Goal: Answer question/provide support: Share knowledge or assist other users

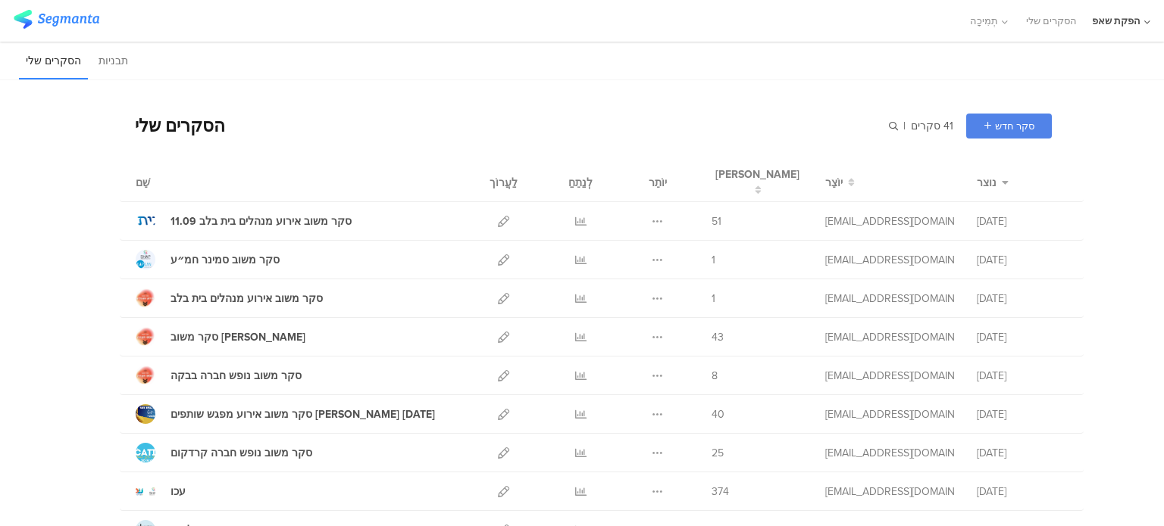
click at [589, 107] on div "הסקרים שלי | 41 סקרים סקר חדש Start from scratch Choose from templates" at bounding box center [586, 125] width 932 height 61
click at [575, 340] on icon at bounding box center [580, 337] width 11 height 11
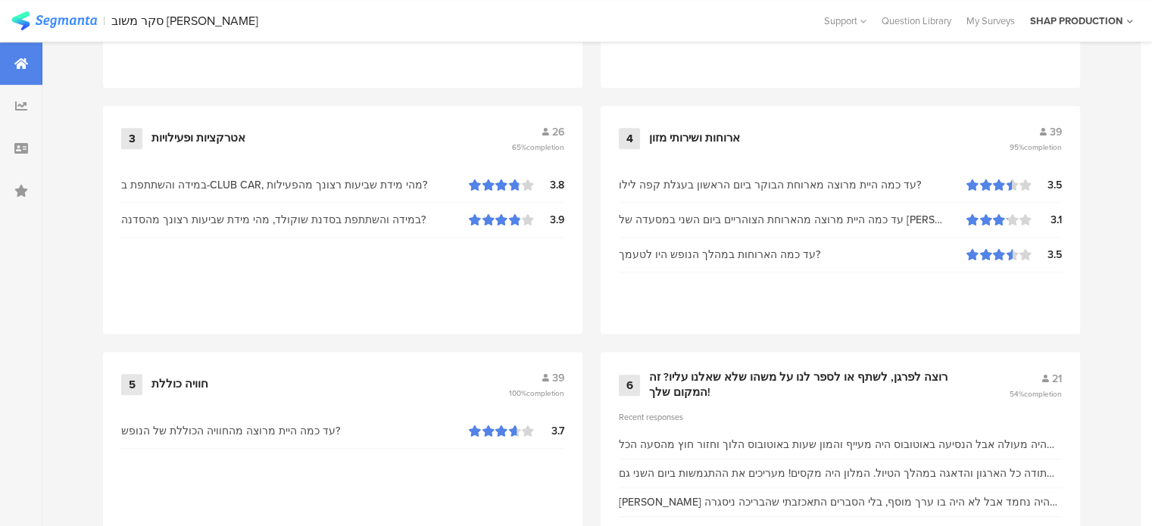
scroll to position [955, 0]
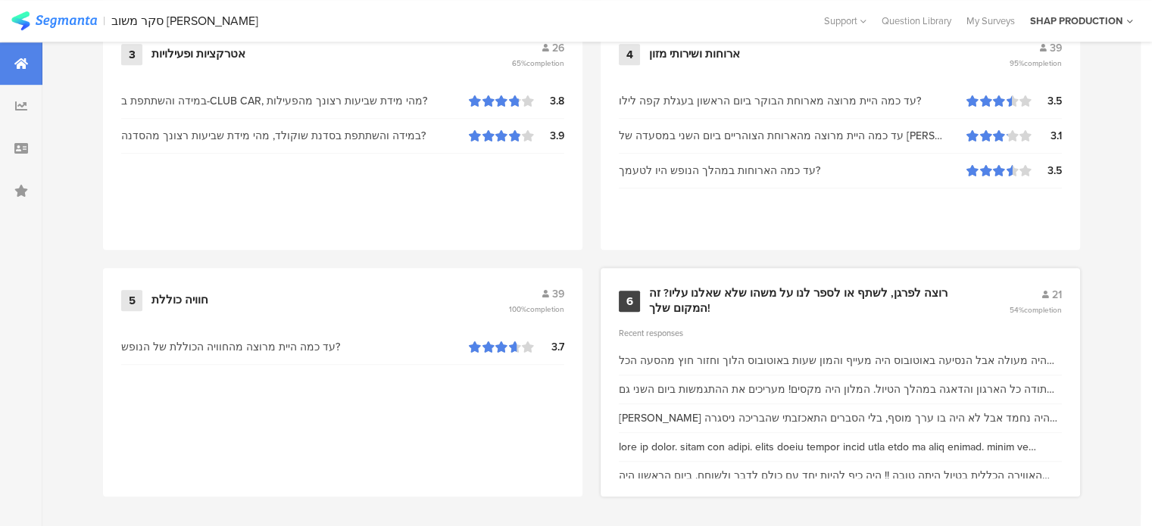
click at [721, 286] on div "רוצה לפרגן, לשתף או לספר לנו על משהו שלא שאלנו עליו? זה המקום שלך!" at bounding box center [810, 301] width 323 height 30
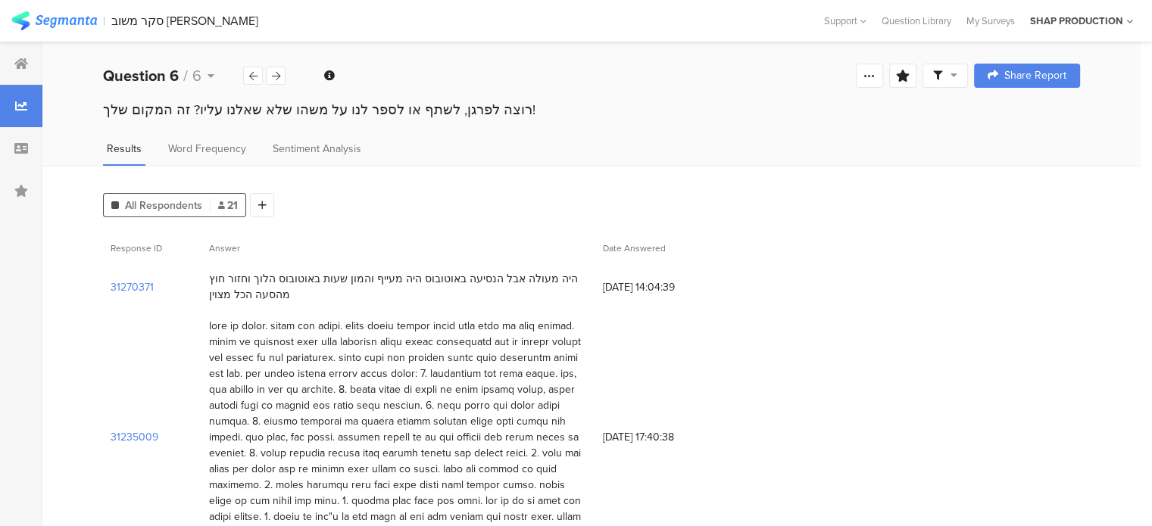
scroll to position [227, 0]
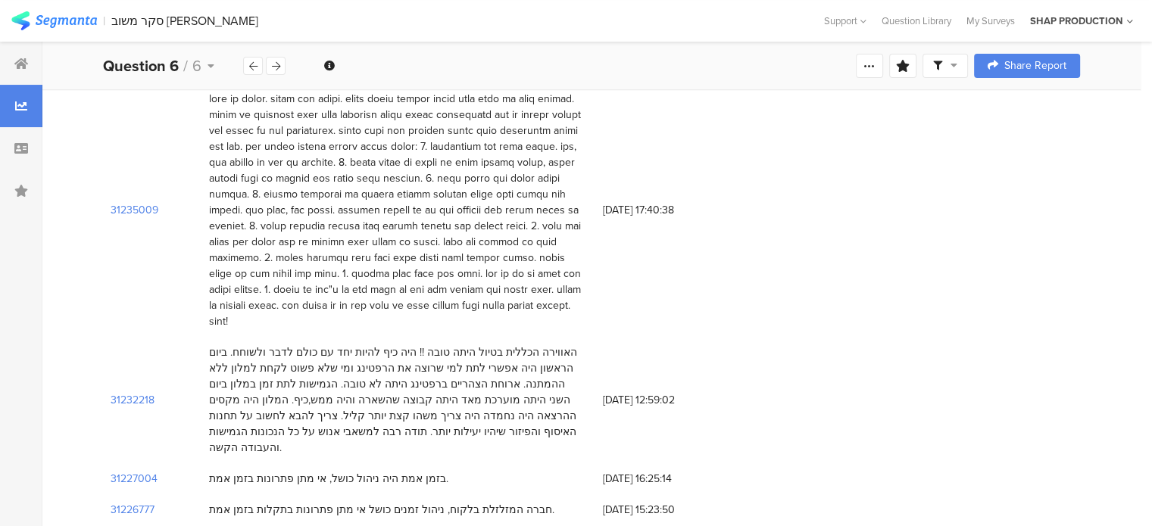
click at [395, 376] on div "האווירה הכללית בטיול היתה טובה !! היה כיף להיות יחד עם כולם לדבר ולשוחח. ביום ה…" at bounding box center [398, 400] width 379 height 111
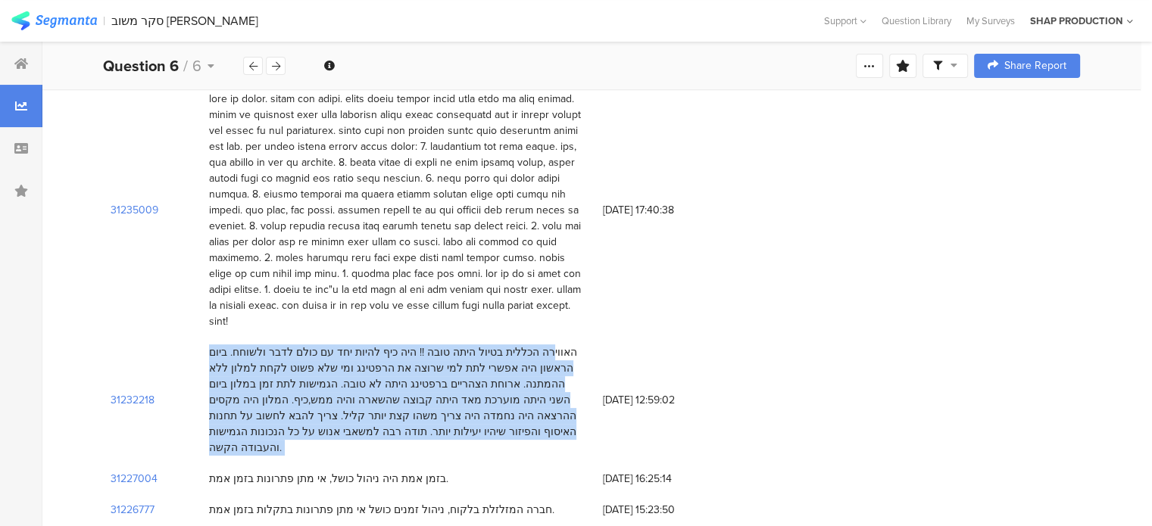
click at [395, 376] on div "האווירה הכללית בטיול היתה טובה !! היה כיף להיות יחד עם כולם לדבר ולשוחח. ביום ה…" at bounding box center [398, 400] width 379 height 111
copy div "האווירה הכללית בטיול היתה טובה !! היה כיף להיות יחד עם כולם לדבר ולשוחח. ביום ה…"
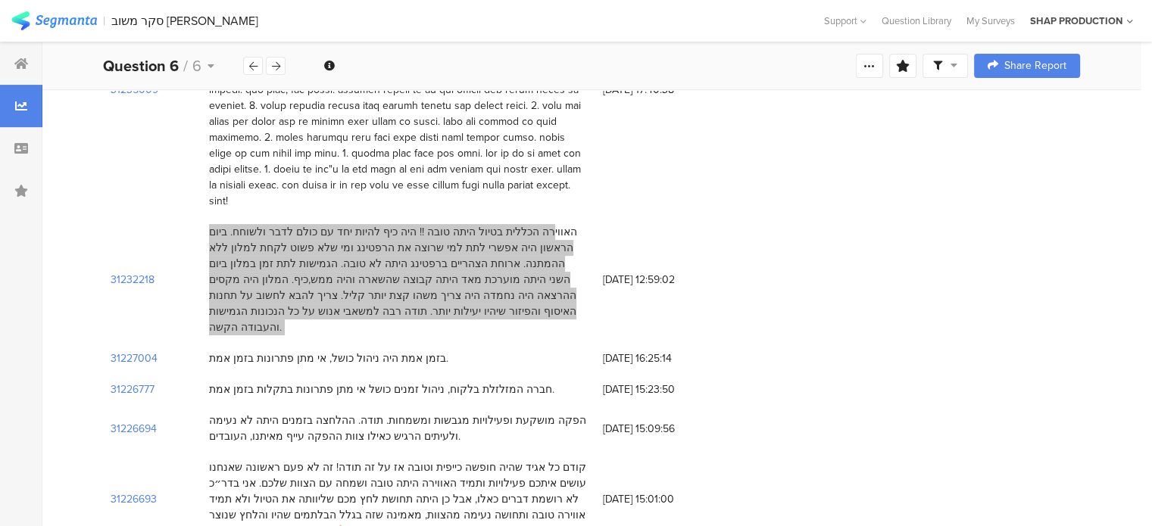
scroll to position [379, 0]
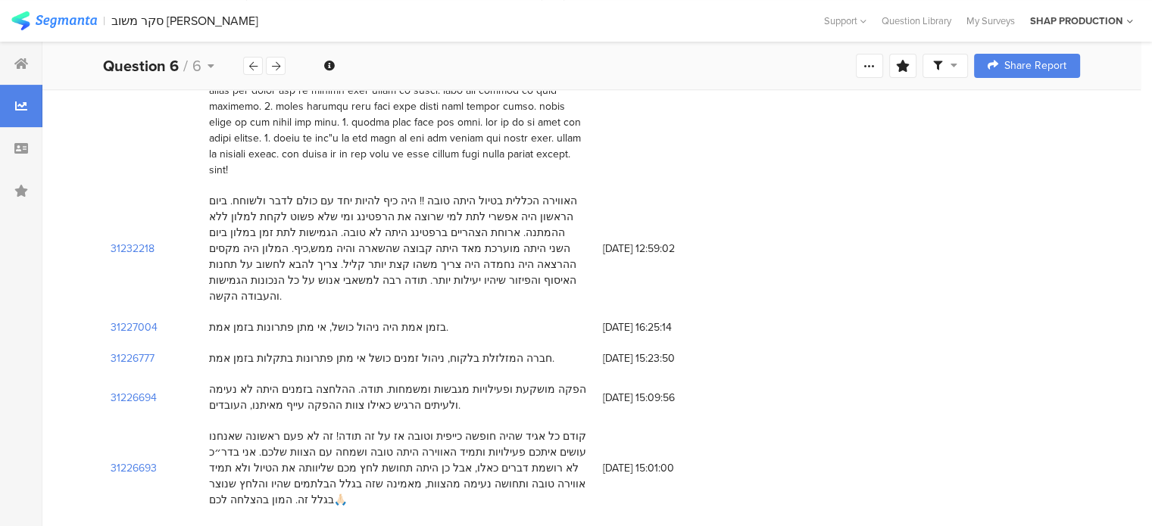
click at [315, 320] on div "בזמן אמת היה ניהול כושל, אי מתן פתרונות בזמן אמת." at bounding box center [328, 328] width 239 height 16
copy div "בזמן אמת היה ניהול כושל, אי מתן פתרונות בזמן אמת."
click at [434, 351] on div "חברה המזלזלת בלקוח, ניהול זמנים כושל אי מתן פתרונות בתקלות בזמן אמת." at bounding box center [381, 359] width 345 height 16
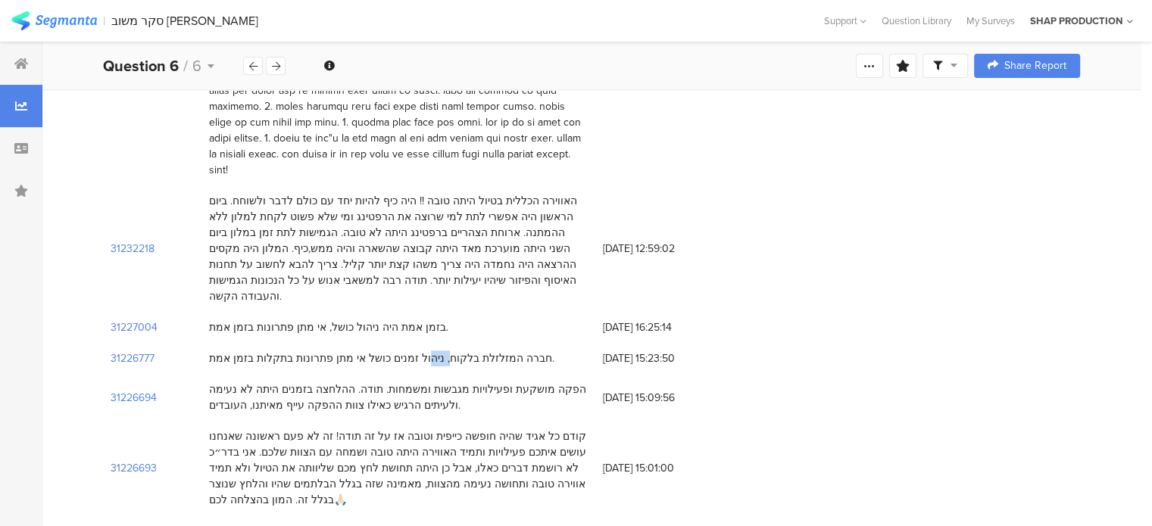
click at [434, 351] on div "חברה המזלזלת בלקוח, ניהול זמנים כושל אי מתן פתרונות בתקלות בזמן אמת." at bounding box center [381, 359] width 345 height 16
copy div "חברה המזלזלת בלקוח, ניהול זמנים כושל אי מתן פתרונות בתקלות בזמן אמת."
click at [375, 382] on div "הפקה מושקעת ופעילויות מגבשות ומשמחות. תודה. ההלחצה בזמנים היתה לא נעימה ולעיתים…" at bounding box center [398, 398] width 379 height 32
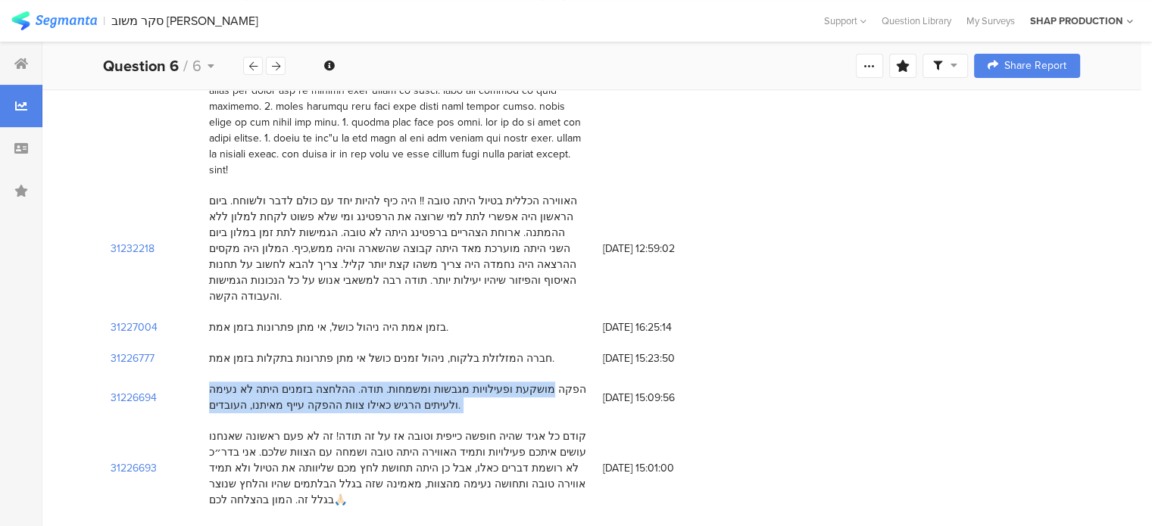
click at [375, 382] on div "הפקה מושקעת ופעילויות מגבשות ומשמחות. תודה. ההלחצה בזמנים היתה לא נעימה ולעיתים…" at bounding box center [398, 398] width 379 height 32
copy div "הפקה מושקעת ופעילויות מגבשות ומשמחות. תודה. ההלחצה בזמנים היתה לא נעימה ולעיתים…"
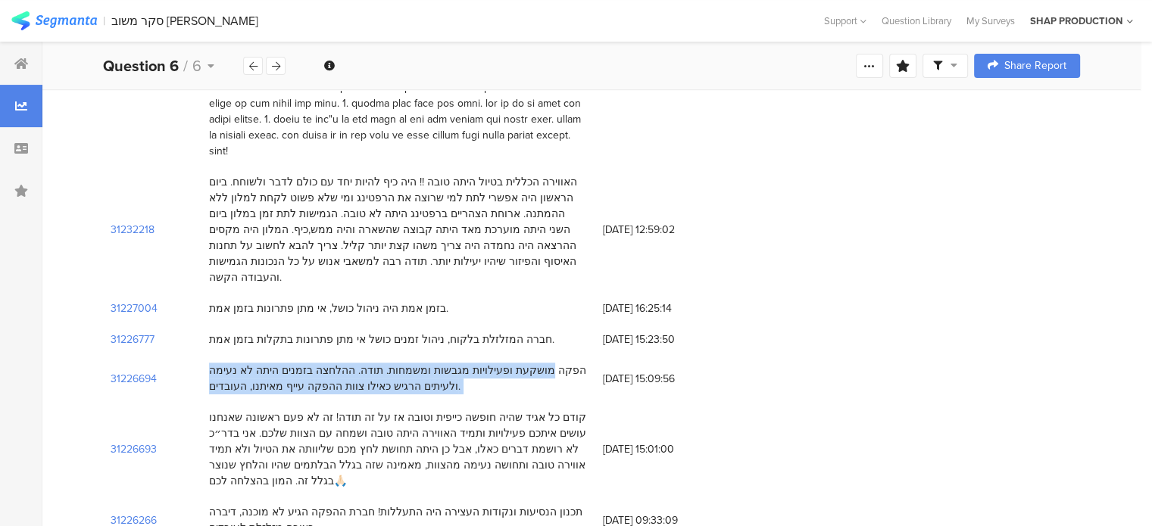
scroll to position [454, 0]
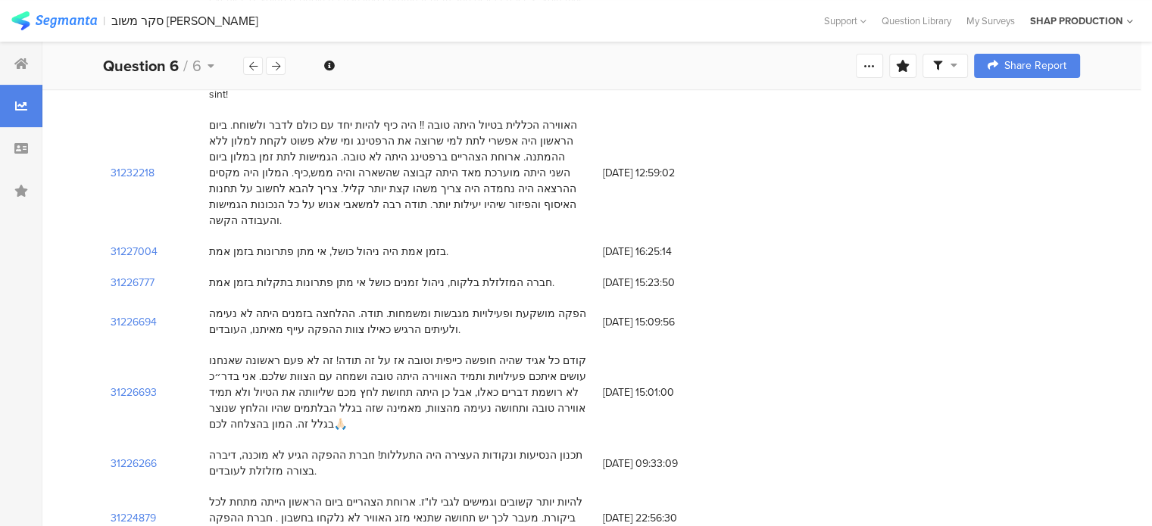
click at [464, 353] on div "קודם כל אגיד שהיה חופשה כייפית וטובה אז על זה תודה! זה לא פעם ראשונה שאנחנו עוש…" at bounding box center [398, 393] width 379 height 80
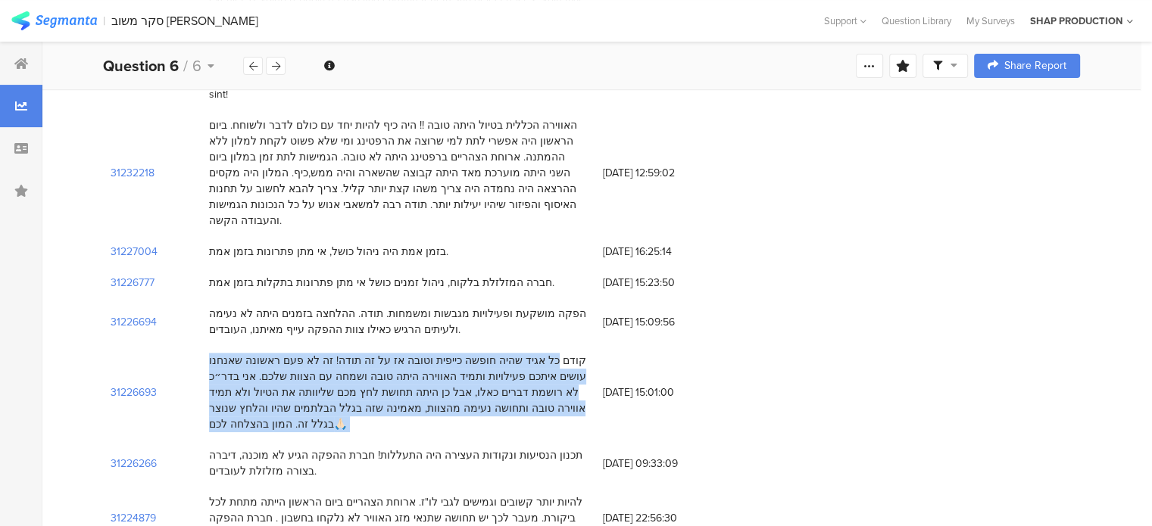
click at [464, 353] on div "קודם כל אגיד שהיה חופשה כייפית וטובה אז על זה תודה! זה לא פעם ראשונה שאנחנו עוש…" at bounding box center [398, 393] width 379 height 80
copy div "קודם כל אגיד שהיה חופשה כייפית וטובה אז על זה תודה! זה לא פעם ראשונה שאנחנו עוש…"
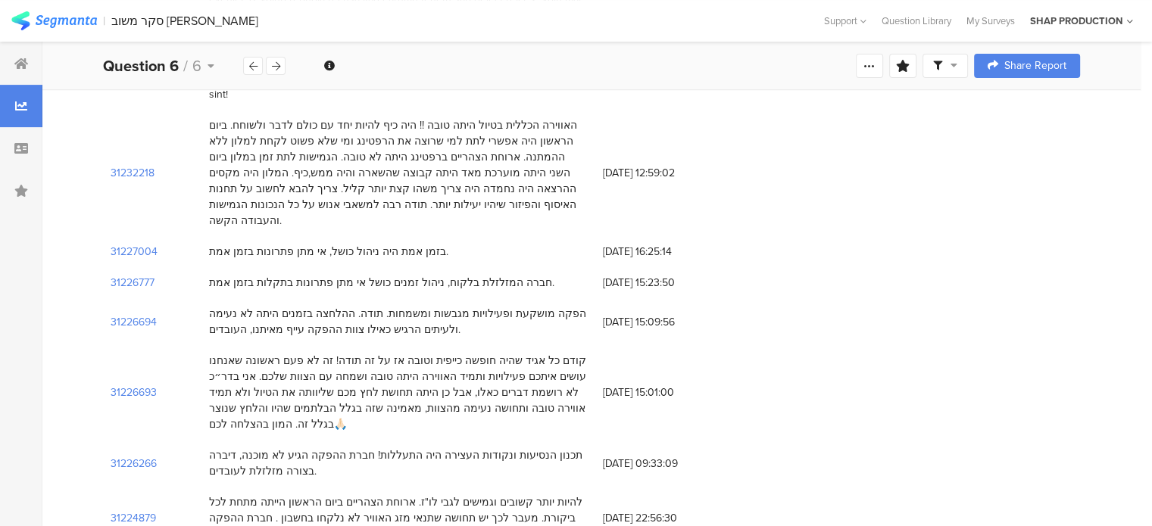
click at [351, 448] on div "תכנון הנסיעות ונקודות העצירה היה התעללות! חברת ההפקה הגיע לא מוכנה, דיברה בצורה…" at bounding box center [398, 464] width 379 height 32
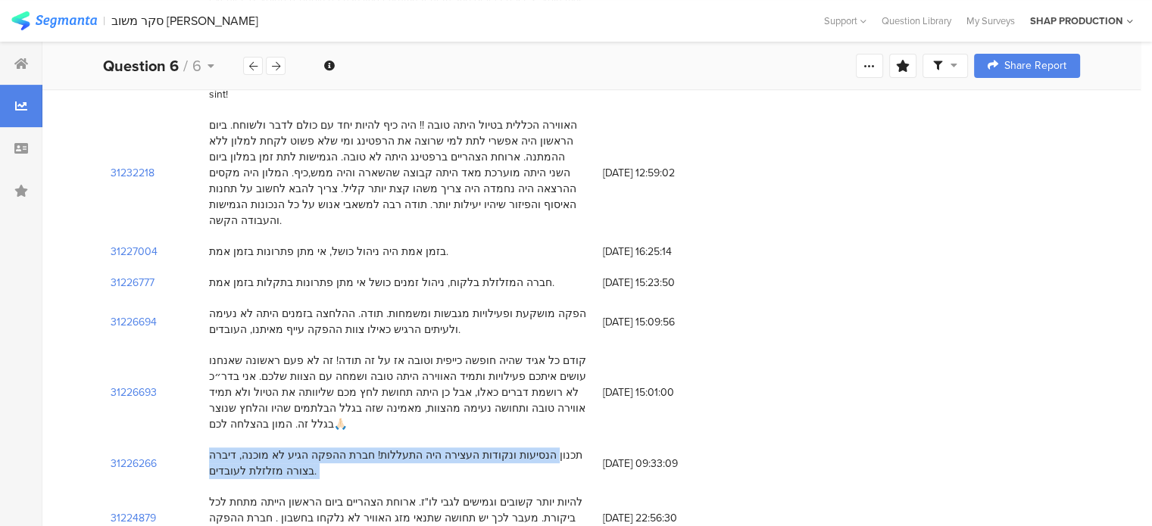
click at [351, 448] on div "תכנון הנסיעות ונקודות העצירה היה התעללות! חברת ההפקה הגיע לא מוכנה, דיברה בצורה…" at bounding box center [398, 464] width 379 height 32
copy div "תכנון הנסיעות ונקודות העצירה היה התעללות! חברת ההפקה הגיע לא מוכנה, דיברה בצורה…"
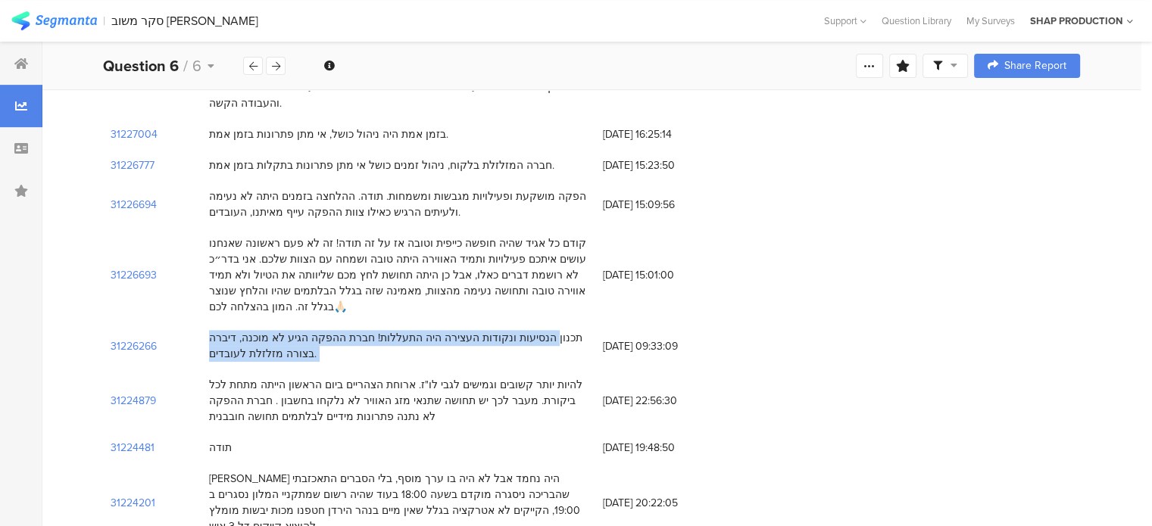
scroll to position [606, 0]
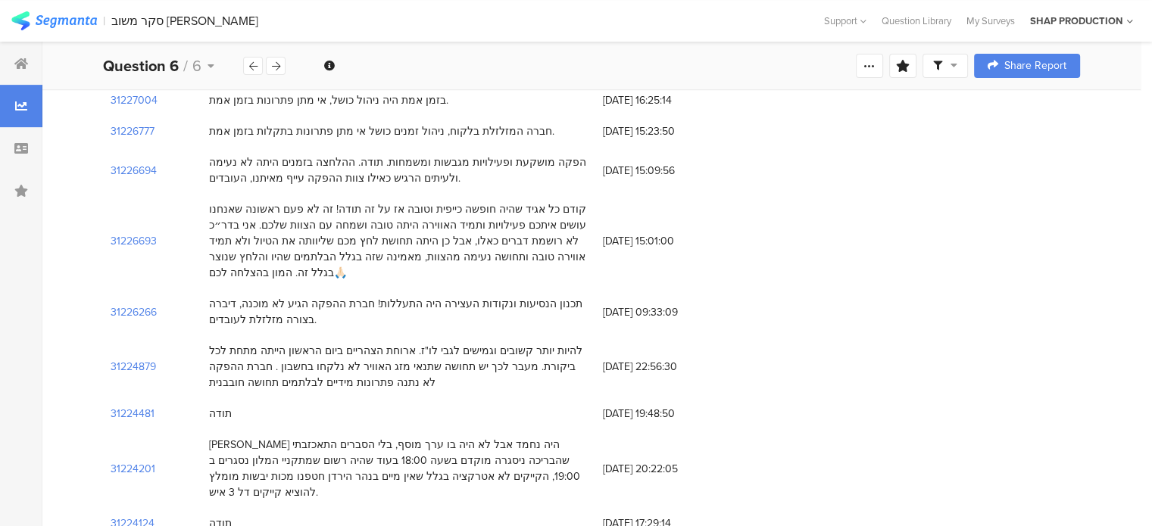
click at [334, 343] on div "להיות יותר קשובים וגמישים לגבי לו"ז. ארוחת הצהריים ביום הראשון הייתה מתחת לכל ב…" at bounding box center [398, 367] width 379 height 48
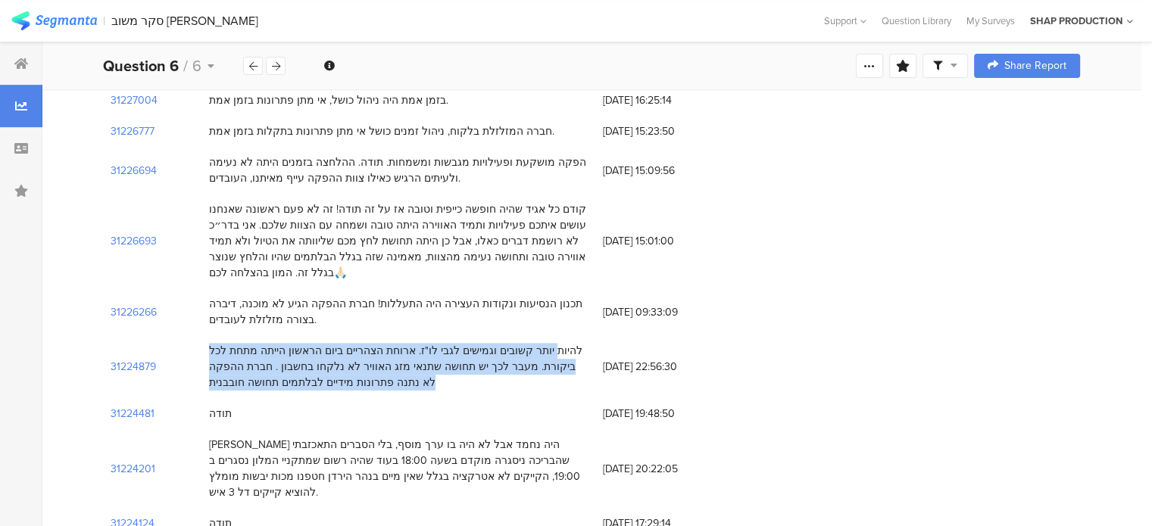
click at [334, 343] on div "להיות יותר קשובים וגמישים לגבי לו"ז. ארוחת הצהריים ביום הראשון הייתה מתחת לכל ב…" at bounding box center [398, 367] width 379 height 48
copy div "להיות יותר קשובים וגמישים לגבי לו"ז. ארוחת הצהריים ביום הראשון הייתה מתחת לכל ב…"
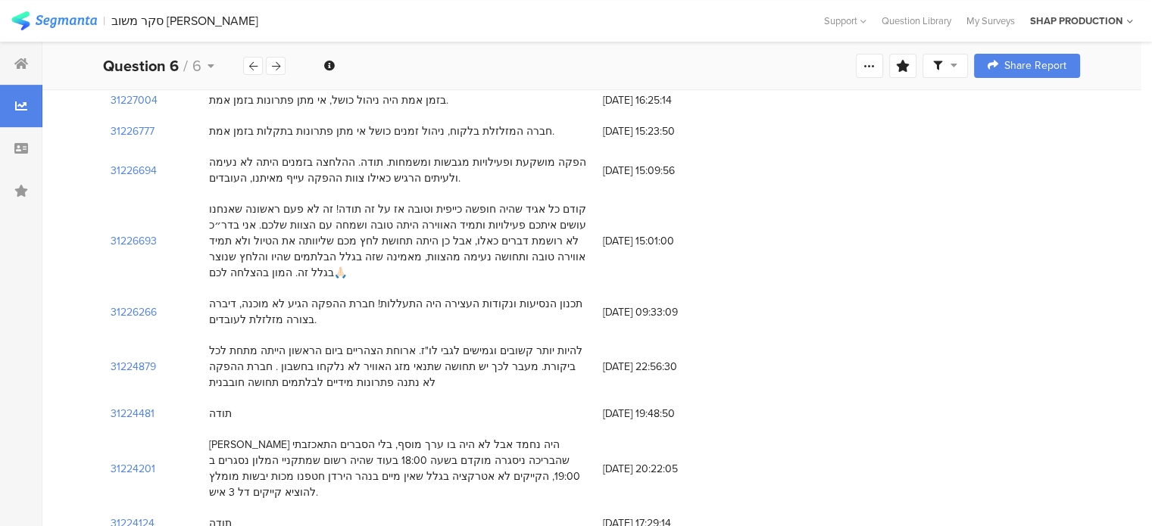
click at [225, 406] on div "תודה" at bounding box center [220, 414] width 23 height 16
copy div "תודה"
click at [330, 437] on div "[PERSON_NAME] היה נחמד אבל לא היה בו ערך מוסף, בלי הסברים התאכזבתי שהבריכה ניסג…" at bounding box center [398, 469] width 379 height 64
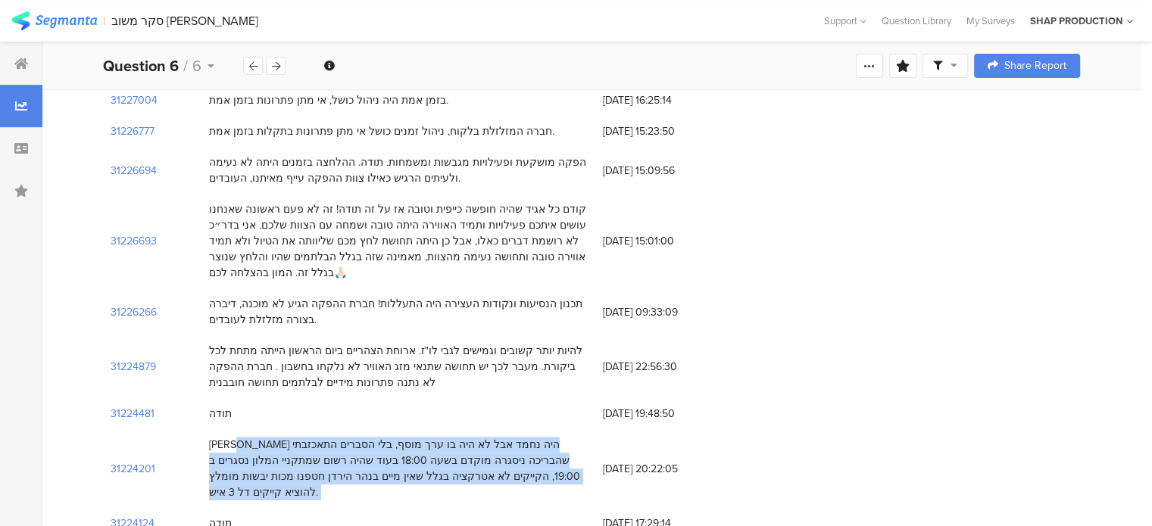
click at [330, 437] on div "[PERSON_NAME] היה נחמד אבל לא היה בו ערך מוסף, בלי הסברים התאכזבתי שהבריכה ניסג…" at bounding box center [398, 469] width 379 height 64
copy div "[PERSON_NAME] היה נחמד אבל לא היה בו ערך מוסף, בלי הסברים התאכזבתי שהבריכה ניסג…"
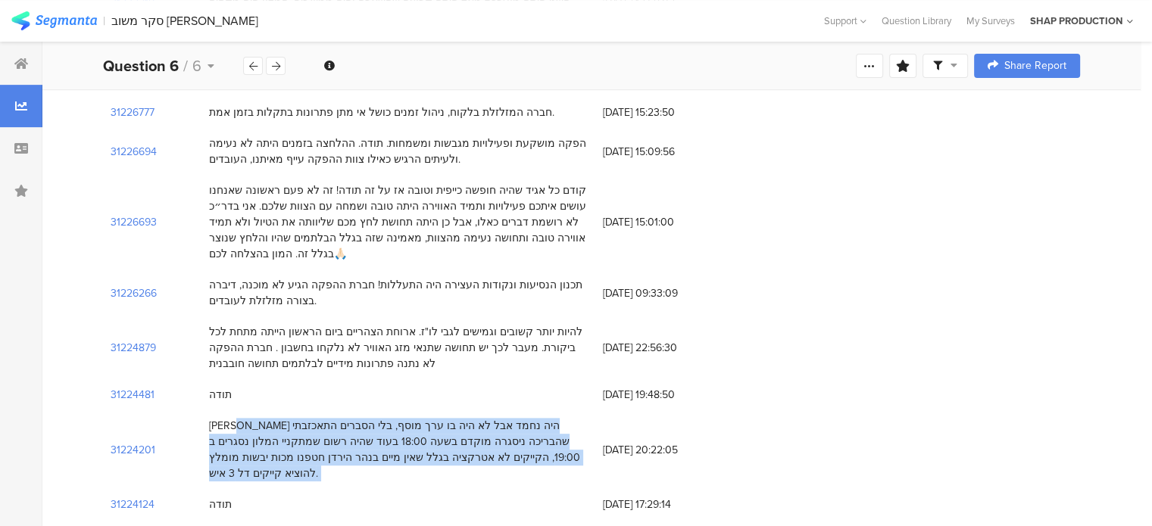
scroll to position [833, 0]
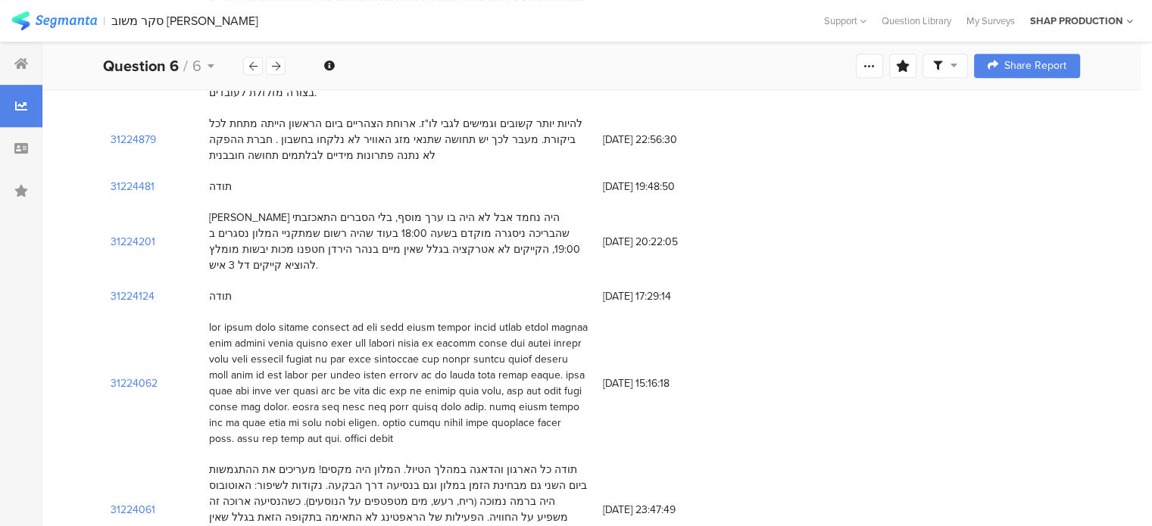
click at [220, 289] on div "תודה" at bounding box center [220, 297] width 23 height 16
copy div "תודה"
click at [429, 320] on div at bounding box center [398, 383] width 379 height 127
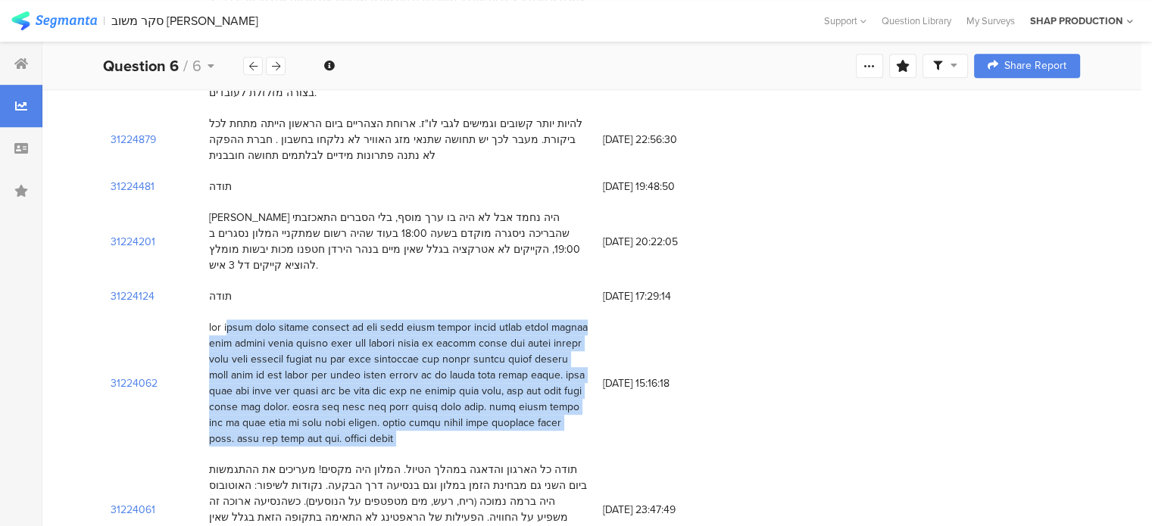
click at [429, 320] on div at bounding box center [398, 383] width 379 height 127
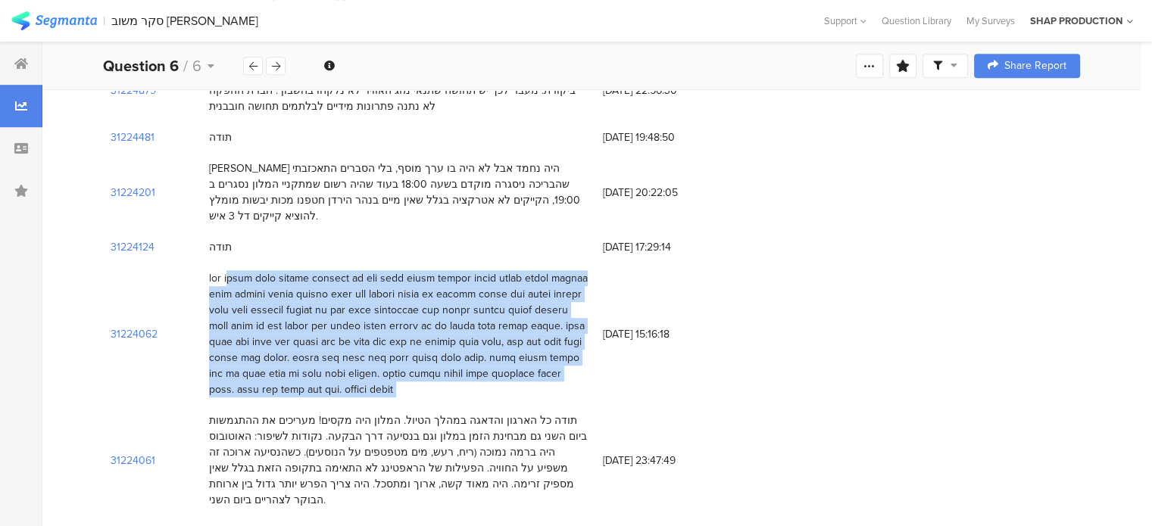
scroll to position [909, 0]
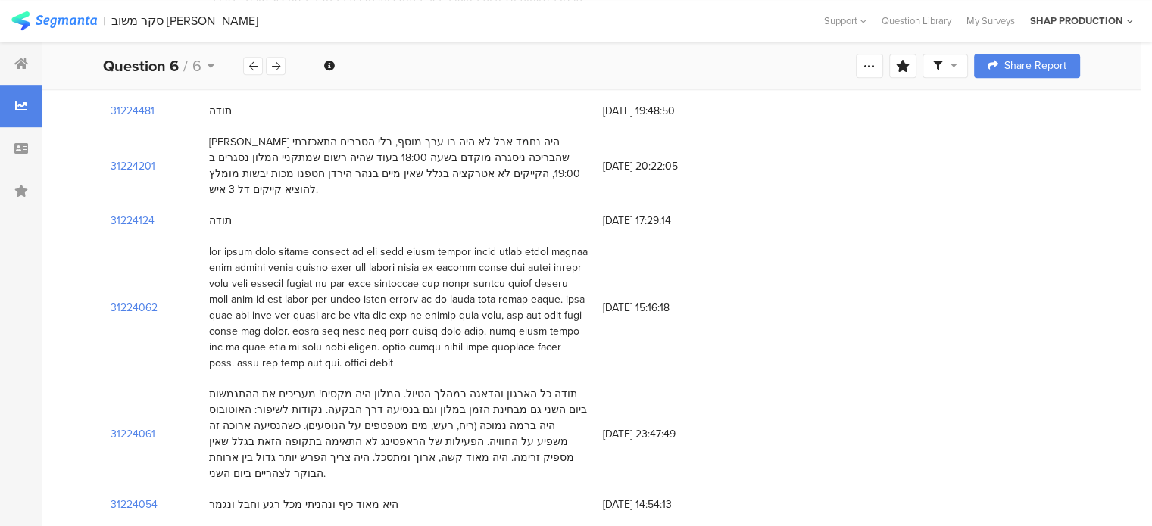
click at [476, 386] on div "תודה כל הארגון והדאגה במהלך הטיול. המלון היה מקסים! מעריכים את ההתגמשות ביום הש…" at bounding box center [398, 433] width 379 height 95
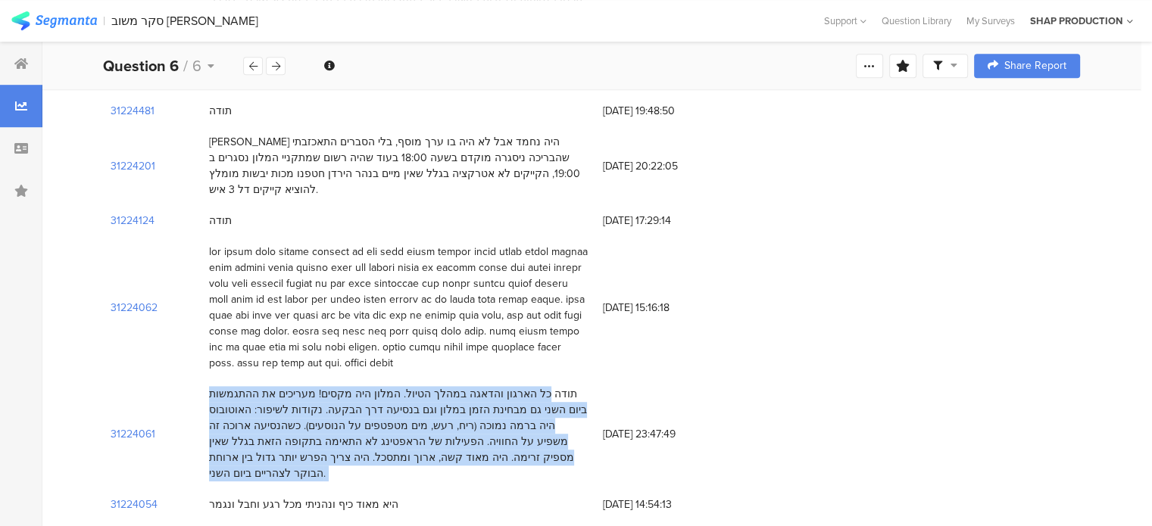
click at [476, 386] on div "תודה כל הארגון והדאגה במהלך הטיול. המלון היה מקסים! מעריכים את ההתגמשות ביום הש…" at bounding box center [398, 433] width 379 height 95
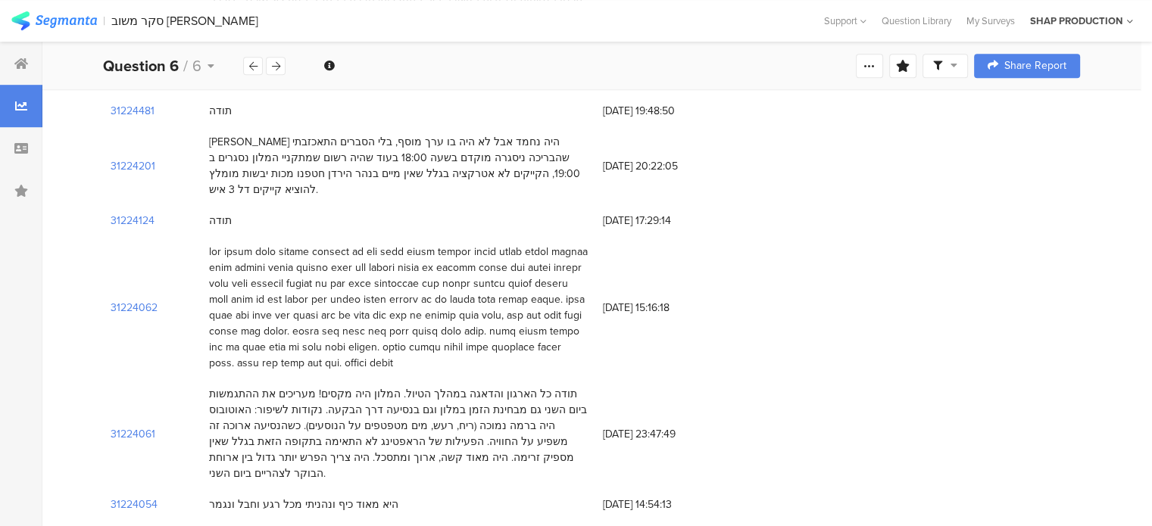
click at [312, 497] on div "היא מאוד כיף ונהניתי מכל רגע וחבל ונגמר" at bounding box center [303, 505] width 189 height 16
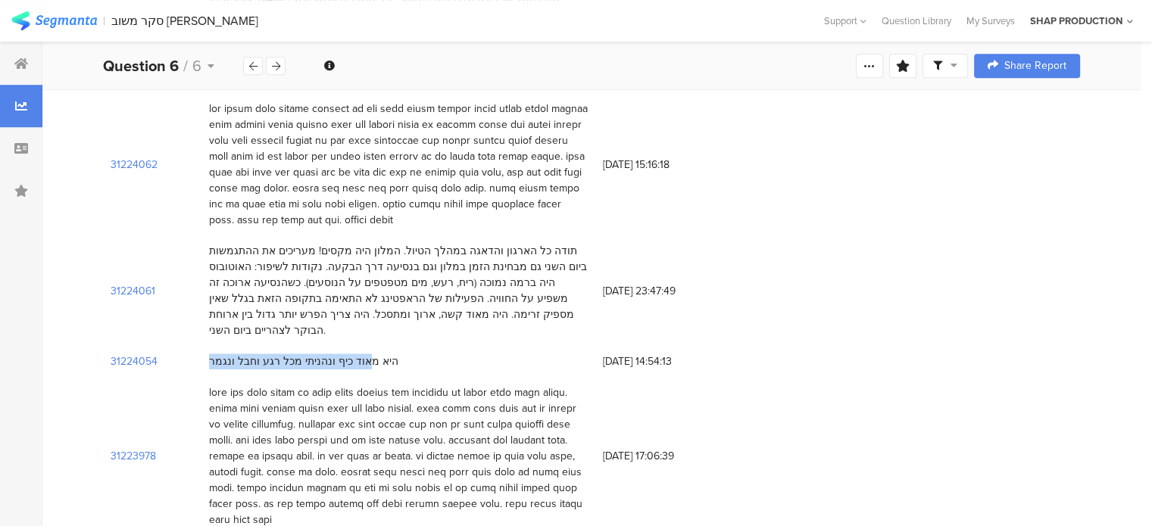
scroll to position [1060, 0]
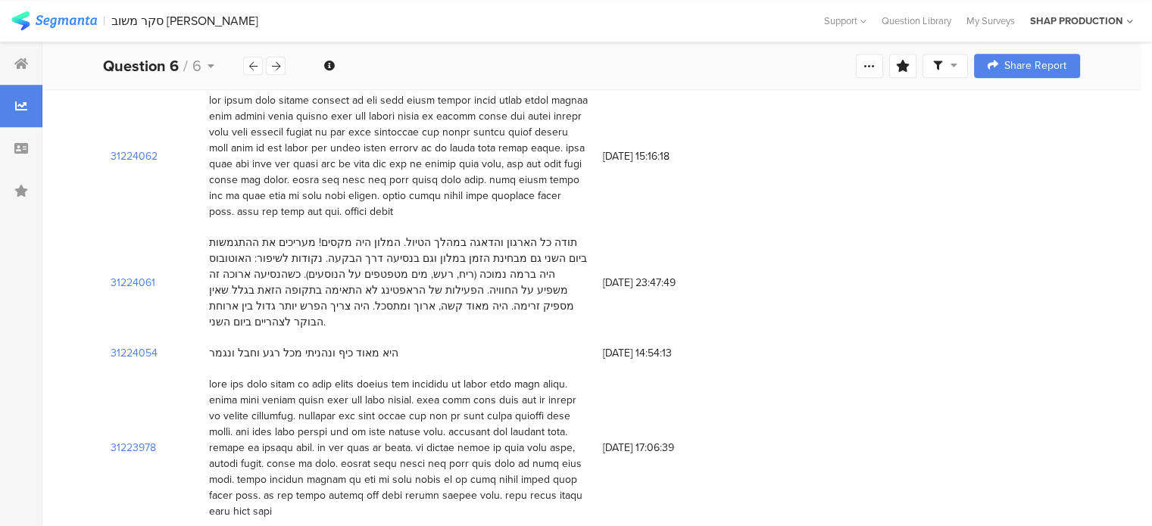
click at [486, 376] on div at bounding box center [398, 447] width 379 height 143
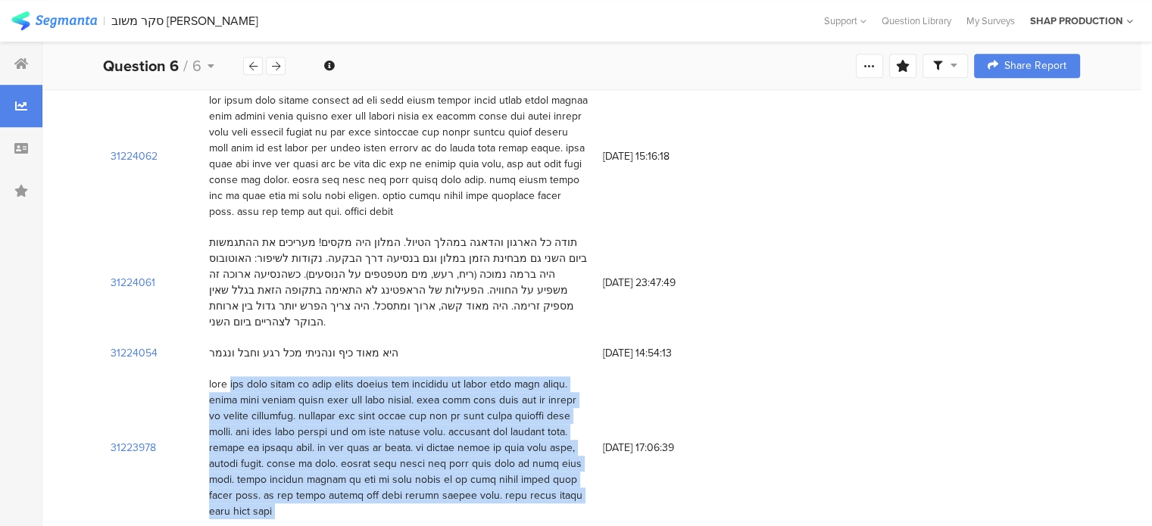
click at [486, 376] on div at bounding box center [398, 447] width 379 height 143
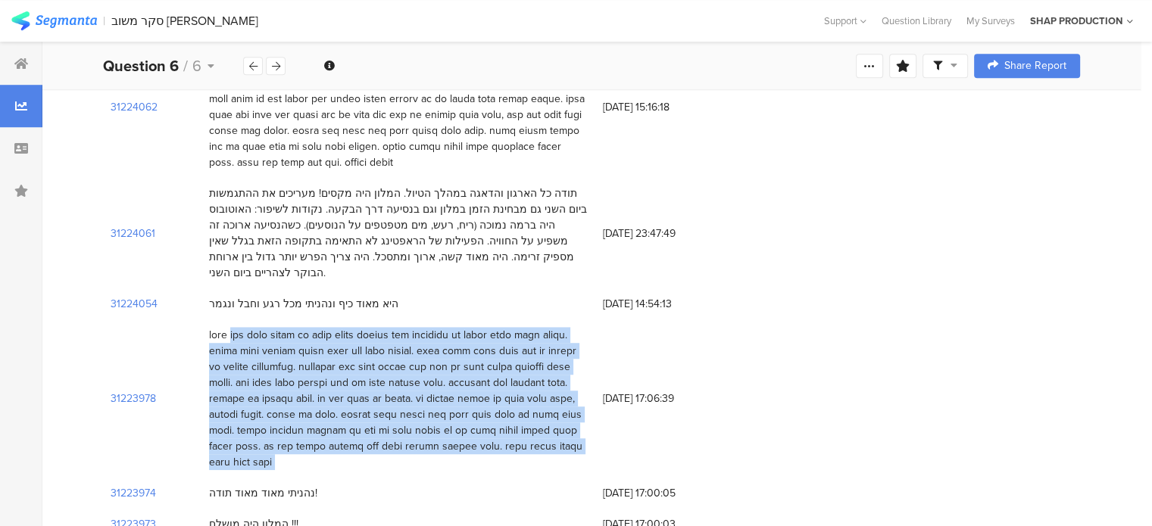
scroll to position [1136, 0]
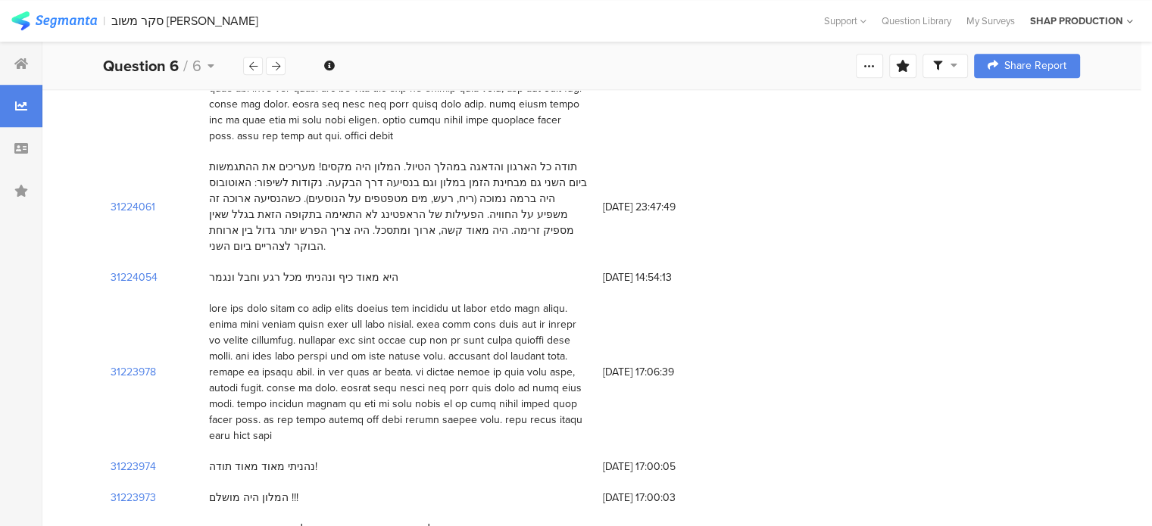
click at [255, 459] on div "נהניתי מאוד מאוד תודה!" at bounding box center [263, 467] width 108 height 16
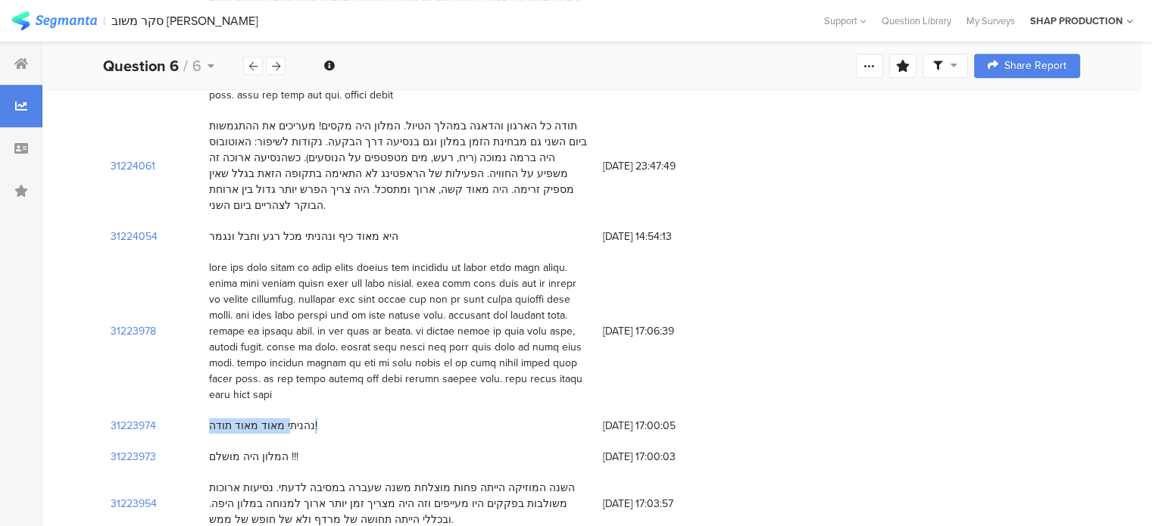
scroll to position [1200, 0]
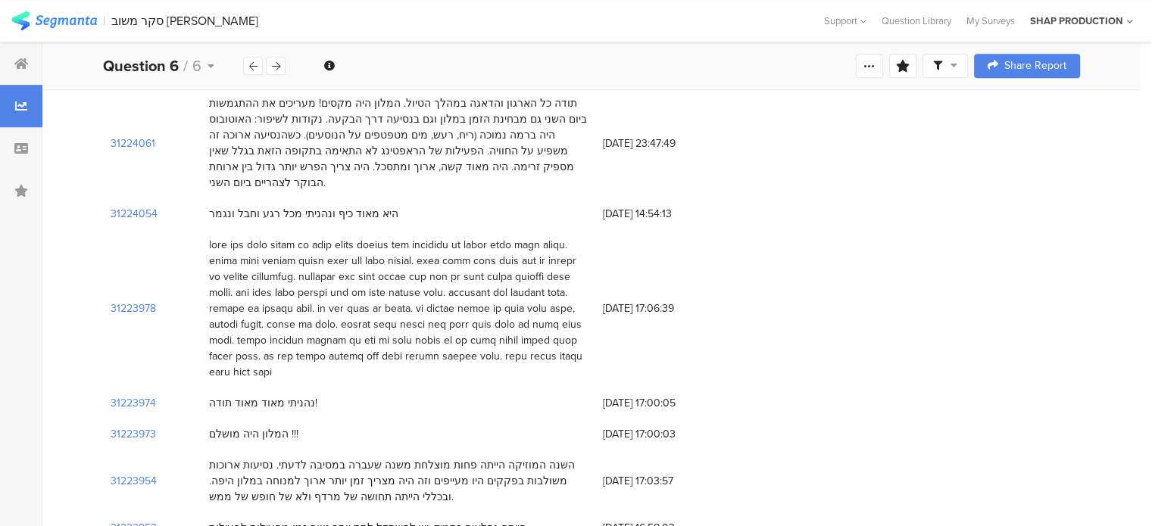
click at [261, 426] on div "המלון היה מושלם !!!" at bounding box center [253, 434] width 89 height 16
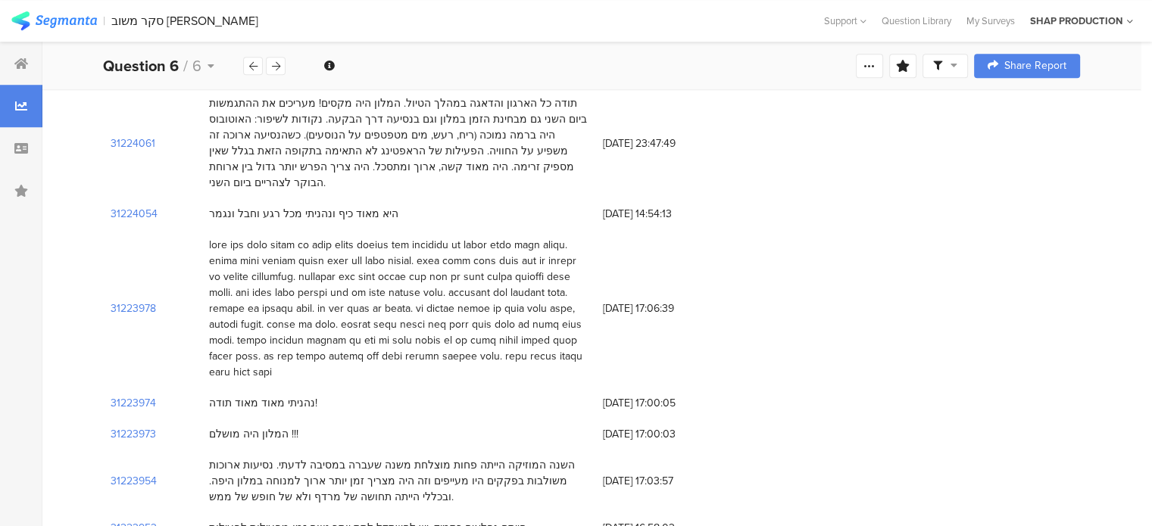
click at [355, 458] on div "השנה המוזיקה הייתה פחות מוצלחת משנה שעברה במסיבה לדעתי. נסיעות ארוכות משולבות ב…" at bounding box center [398, 482] width 379 height 48
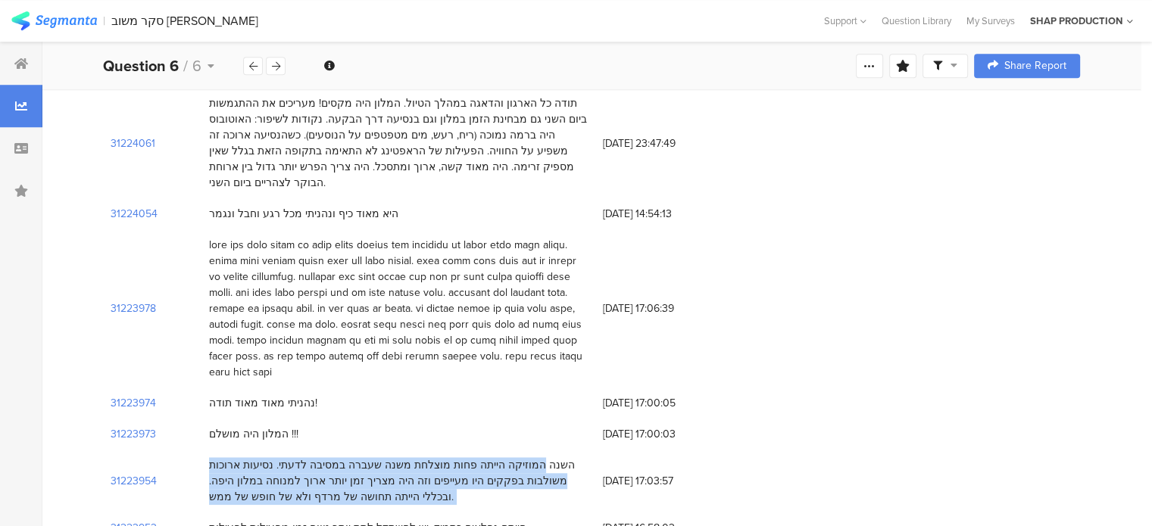
click at [355, 458] on div "השנה המוזיקה הייתה פחות מוצלחת משנה שעברה במסיבה לדעתי. נסיעות ארוכות משולבות ב…" at bounding box center [398, 482] width 379 height 48
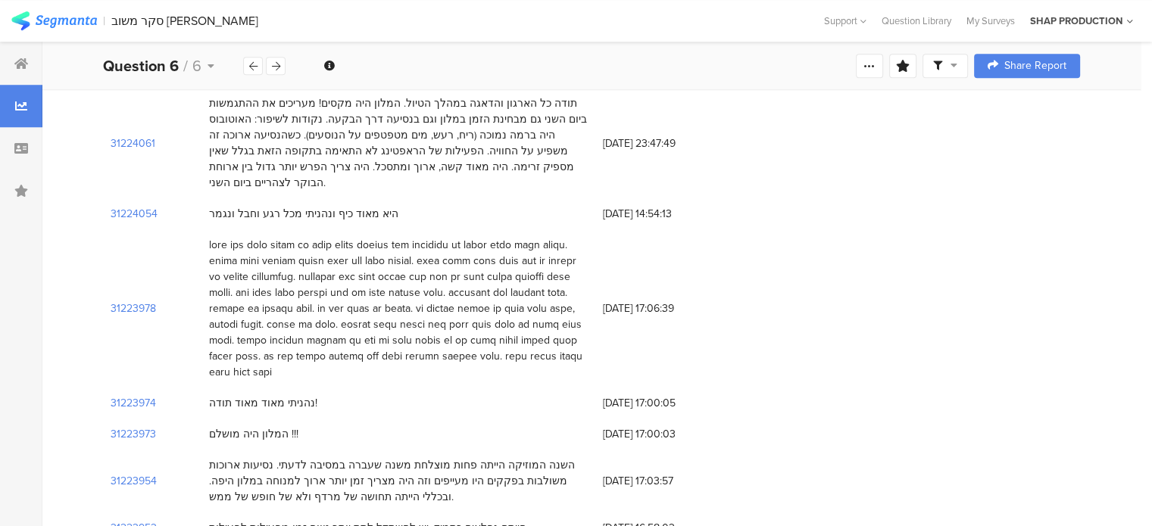
click at [379, 520] on div "הייתם נפלאים כתמיד. יש להשתדל לתת יותר טווח זמן מפעילות לפעילות" at bounding box center [367, 528] width 317 height 16
